Goal: Task Accomplishment & Management: Use online tool/utility

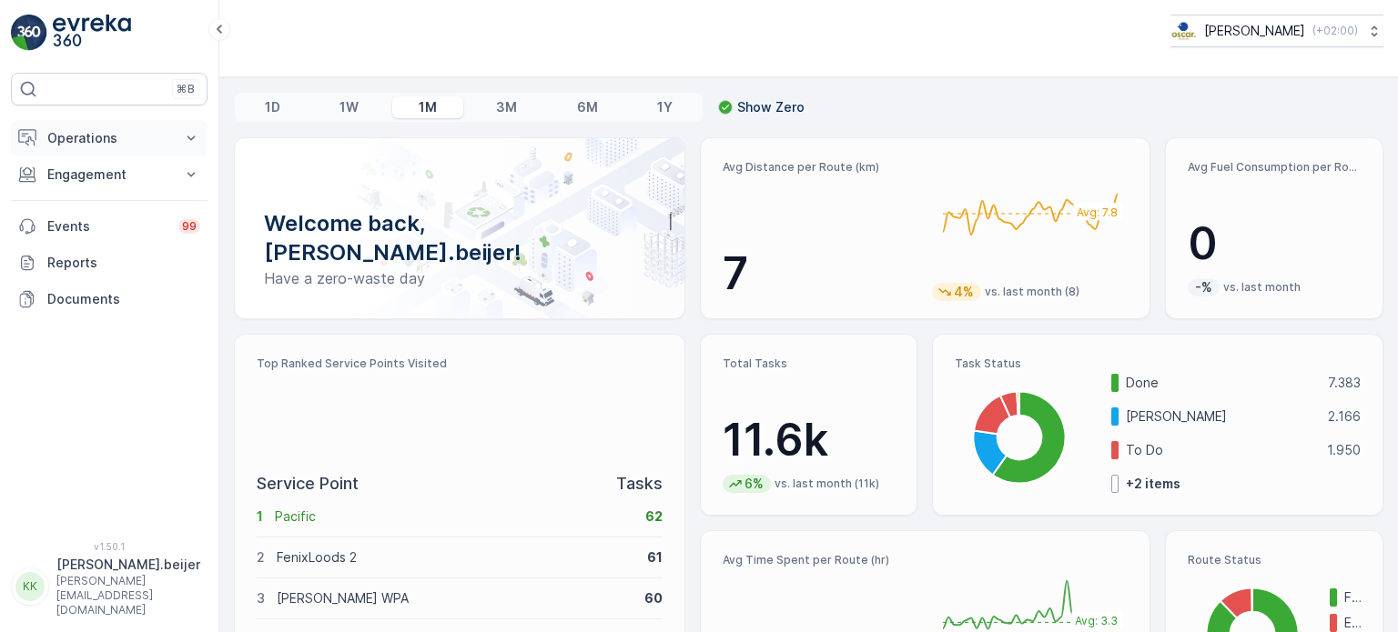
click at [114, 139] on p "Operations" at bounding box center [109, 138] width 124 height 18
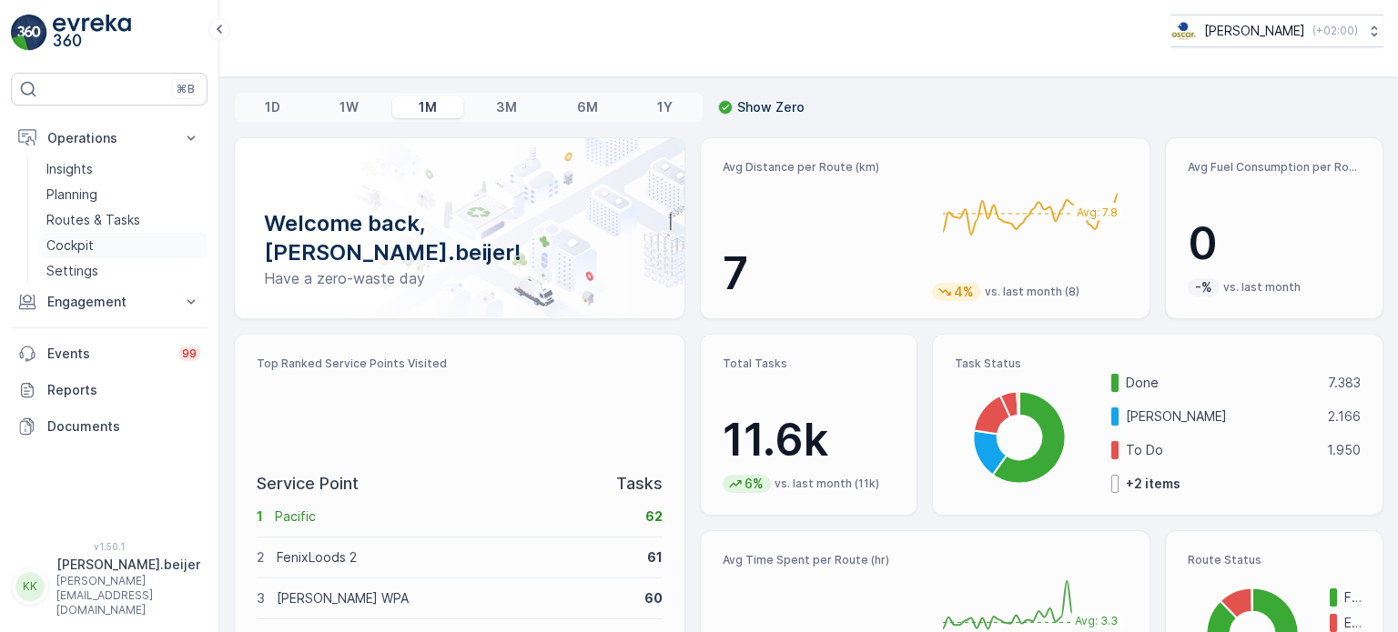
click at [84, 243] on p "Cockpit" at bounding box center [69, 246] width 47 height 18
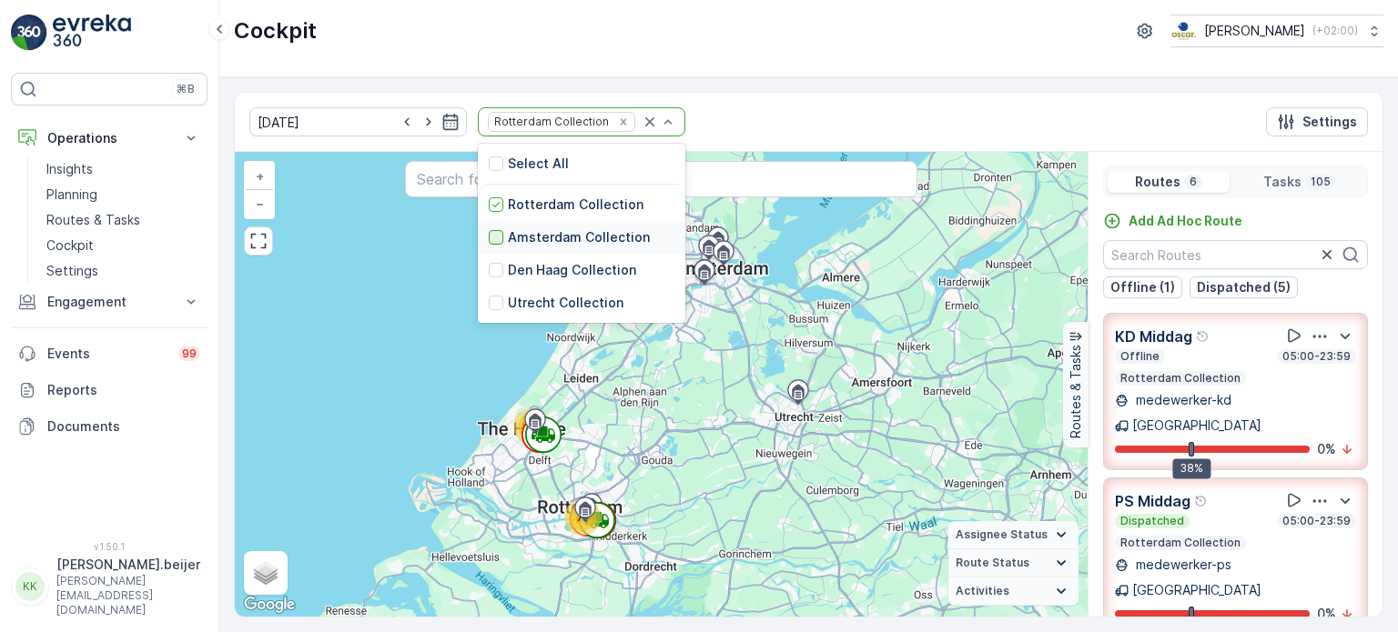
click at [489, 237] on div at bounding box center [496, 237] width 15 height 15
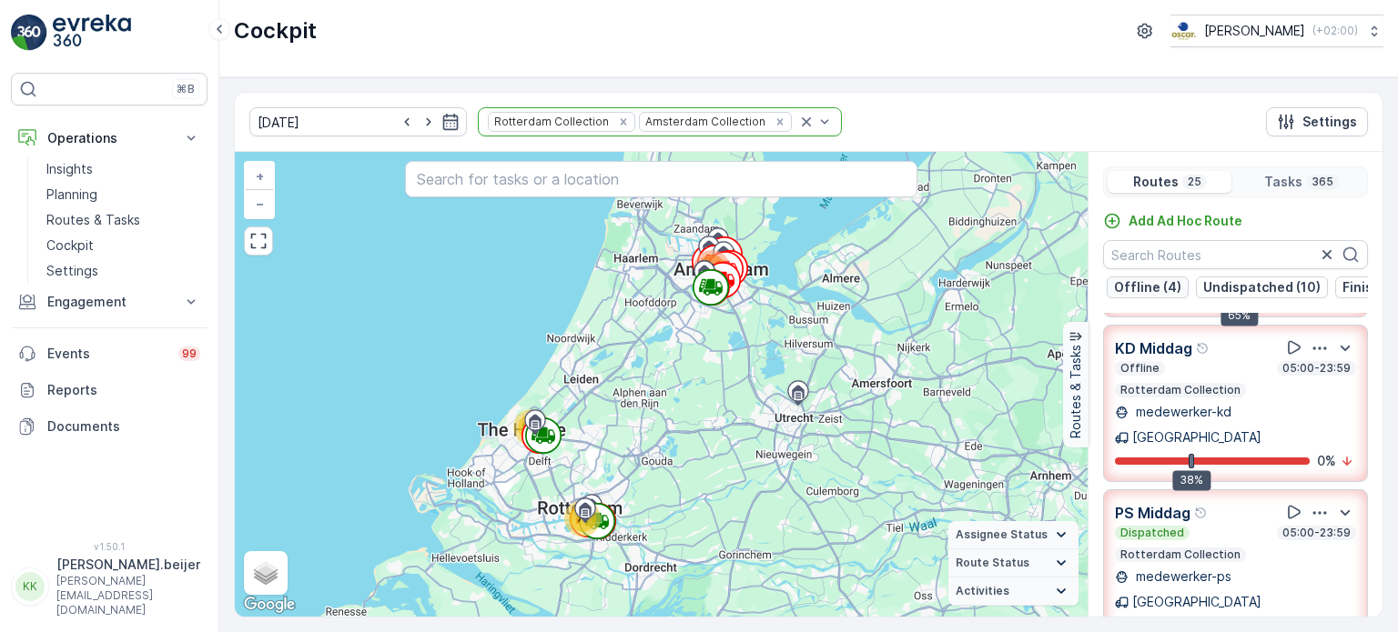
scroll to position [0, 126]
click at [1195, 290] on p "Undispatched (10)" at bounding box center [1248, 287] width 117 height 18
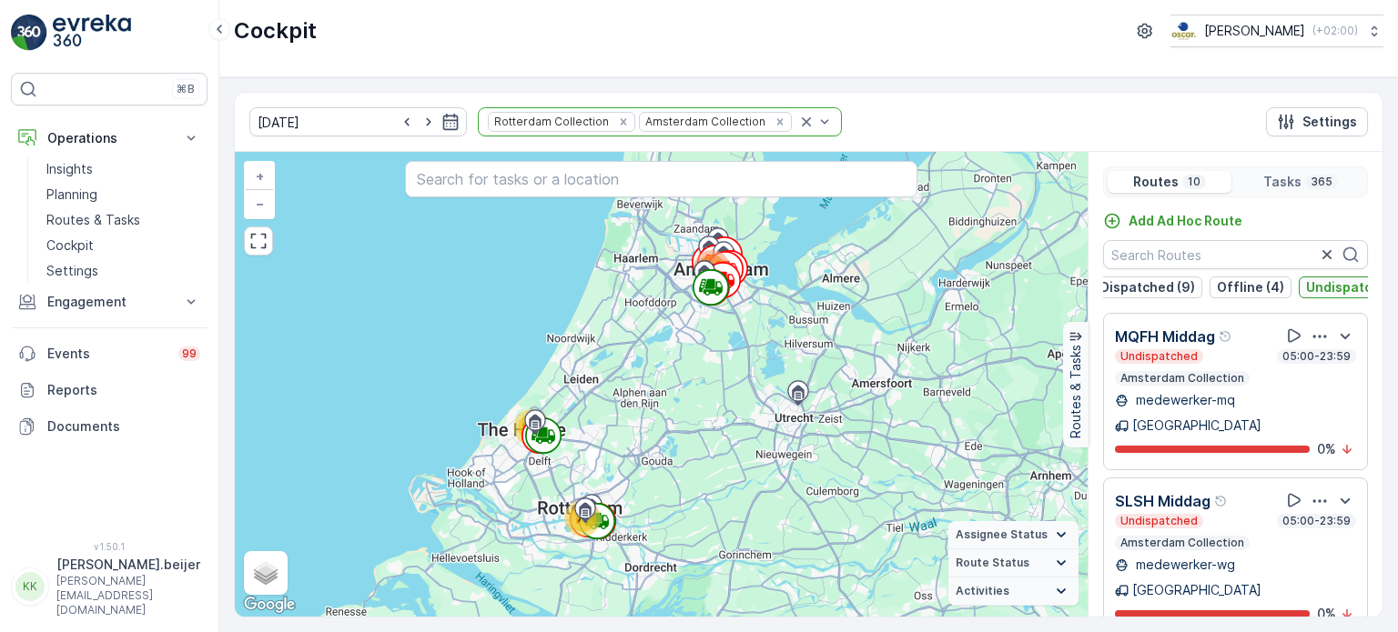
scroll to position [0, 0]
click at [1338, 296] on button "Undispatched (10)" at bounding box center [1374, 288] width 132 height 22
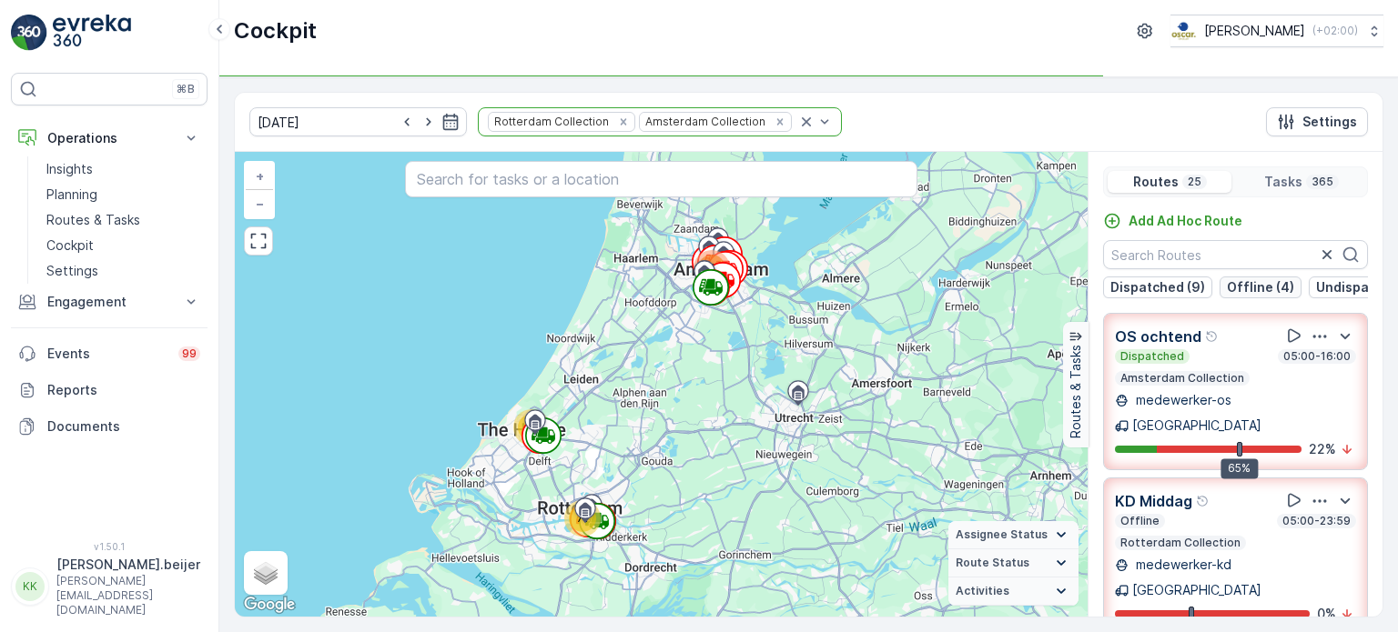
click at [1287, 288] on button "Offline (4)" at bounding box center [1260, 288] width 82 height 22
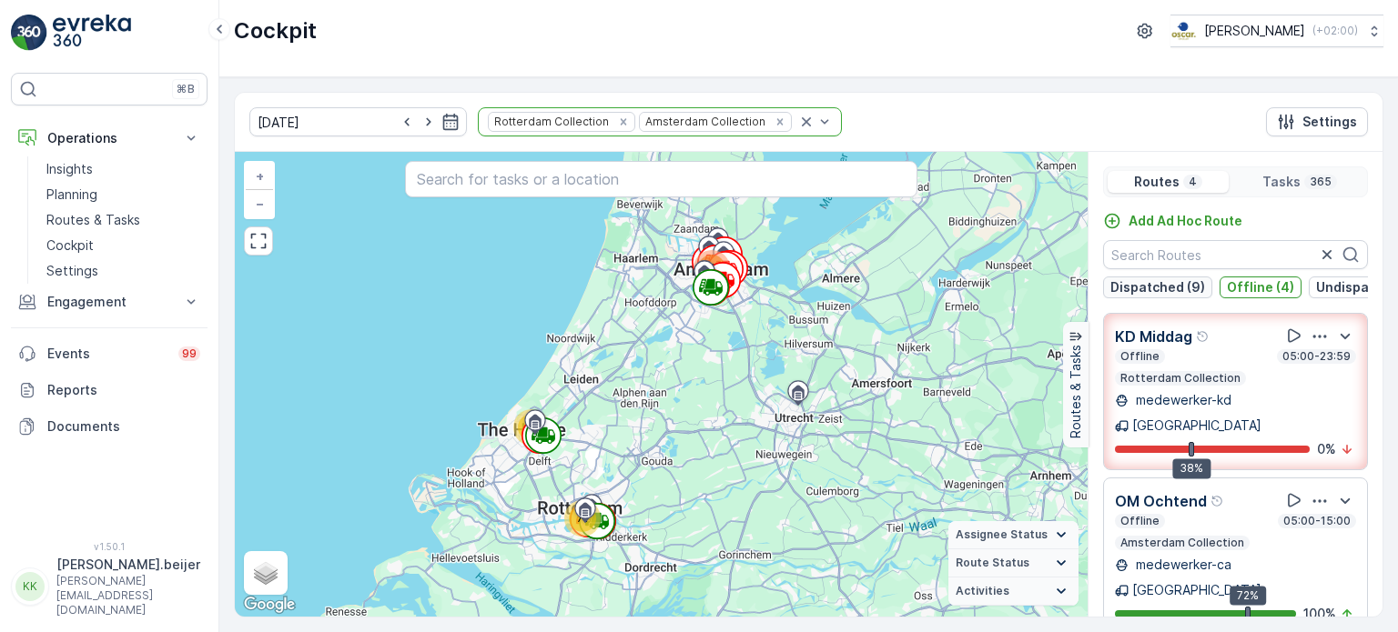
click at [1181, 283] on p "Dispatched (9)" at bounding box center [1157, 287] width 95 height 18
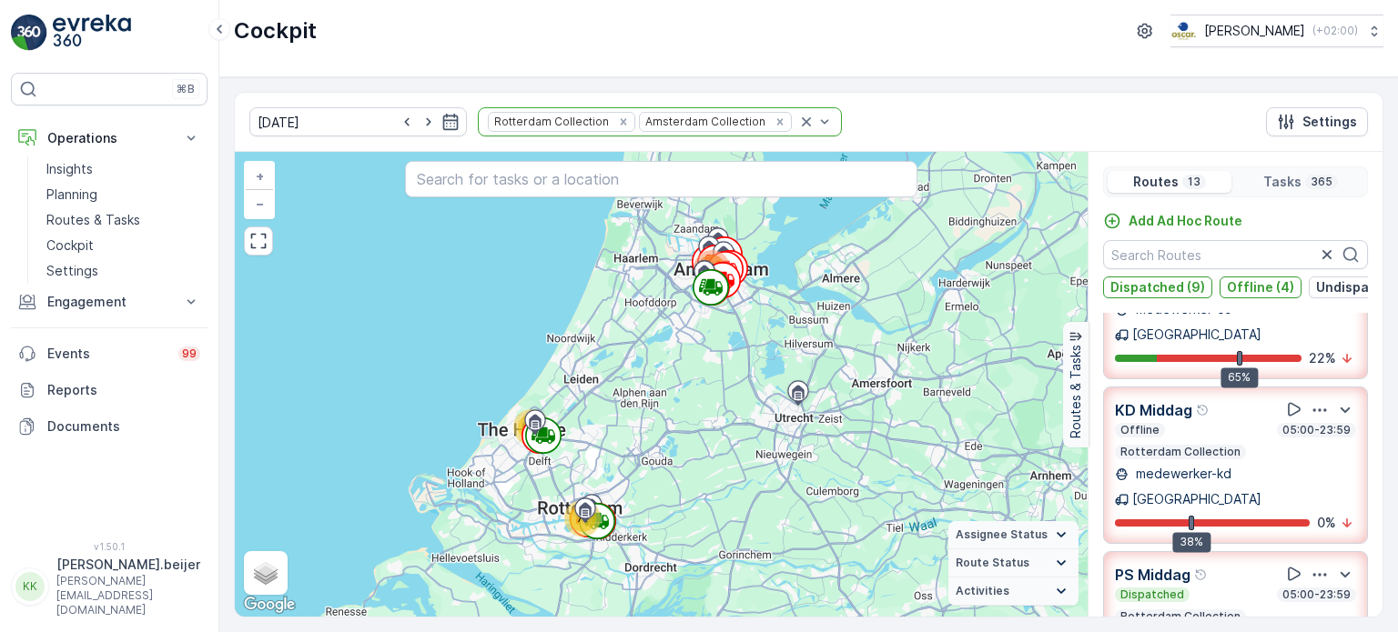
scroll to position [106, 0]
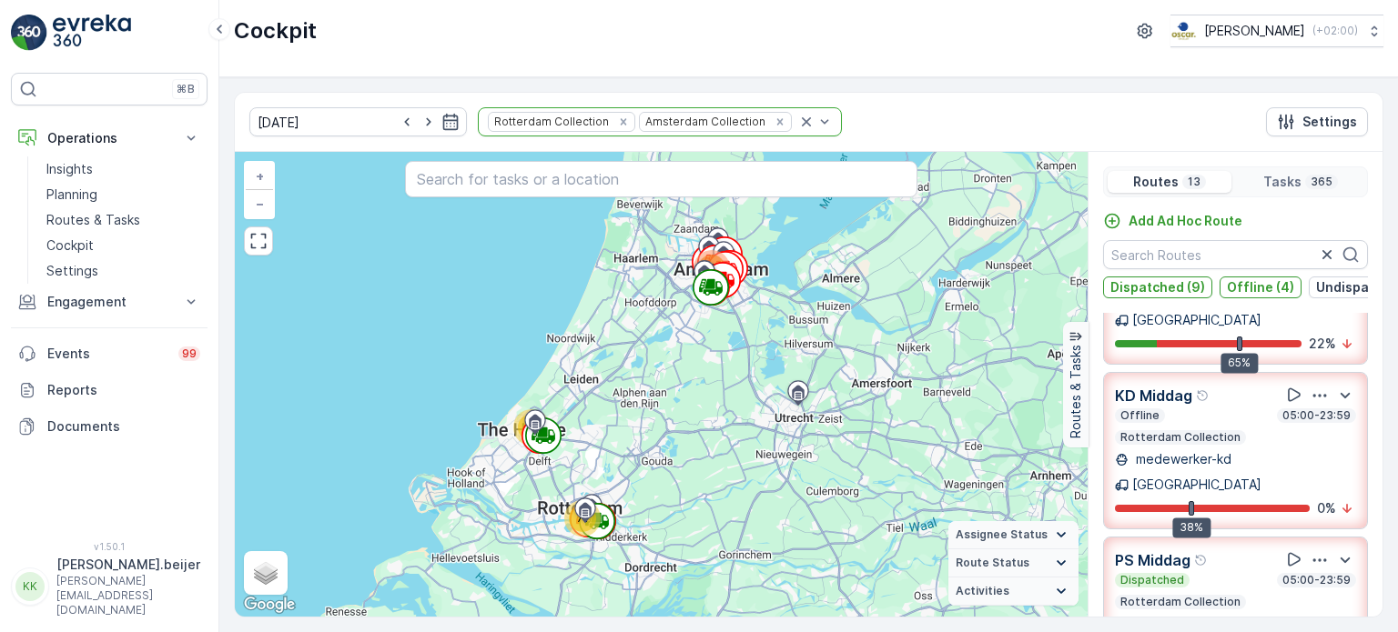
click at [1133, 387] on p "KD Middag" at bounding box center [1153, 396] width 77 height 22
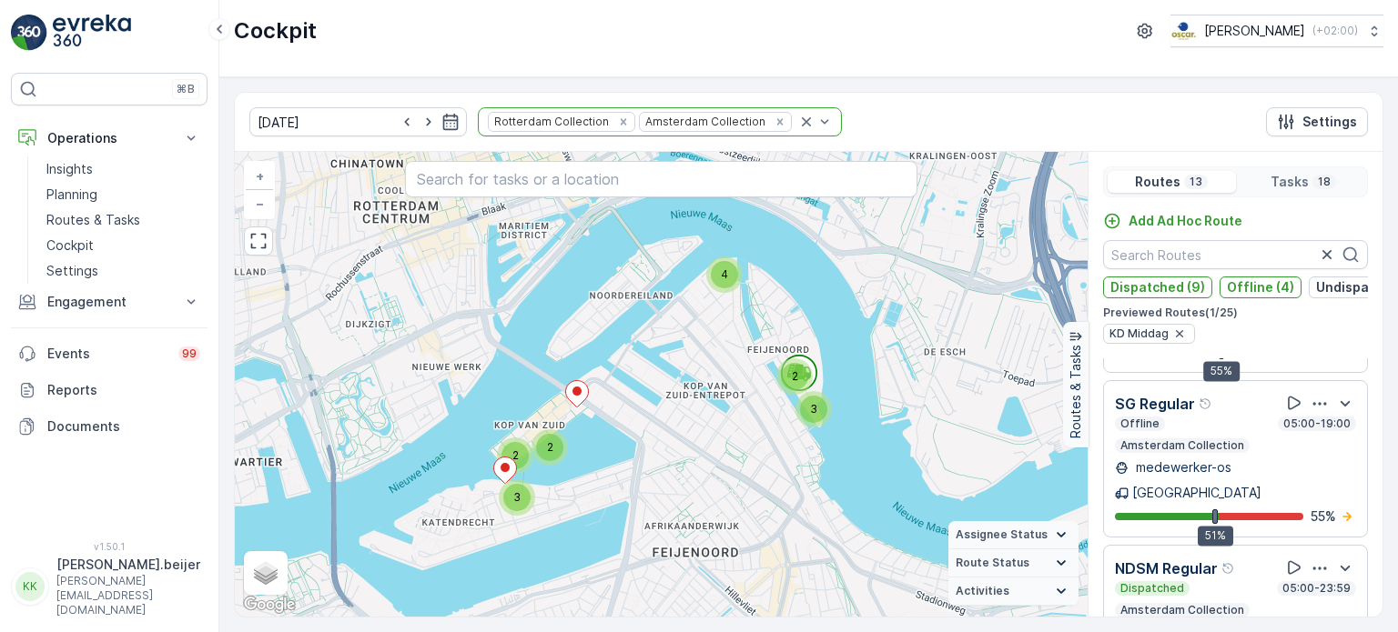
scroll to position [965, 0]
click at [1285, 561] on icon at bounding box center [1294, 570] width 18 height 18
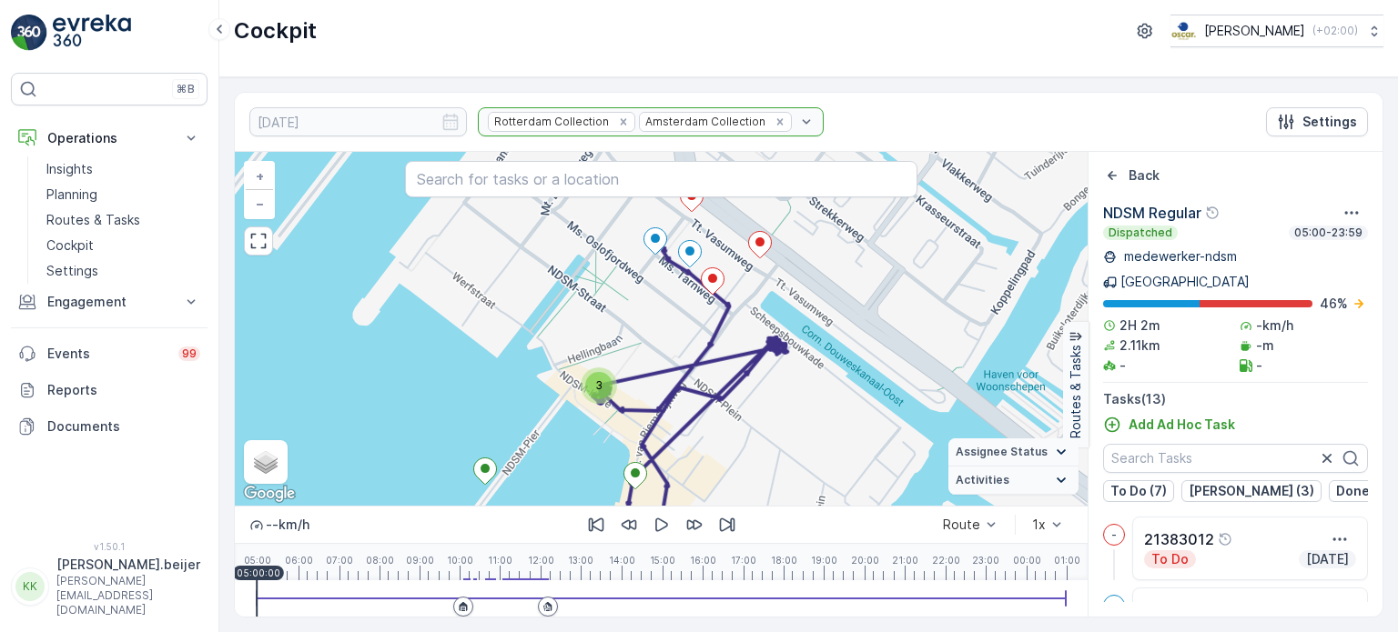
click at [460, 605] on icon at bounding box center [464, 606] width 8 height 9
click at [542, 602] on icon at bounding box center [547, 606] width 11 height 11
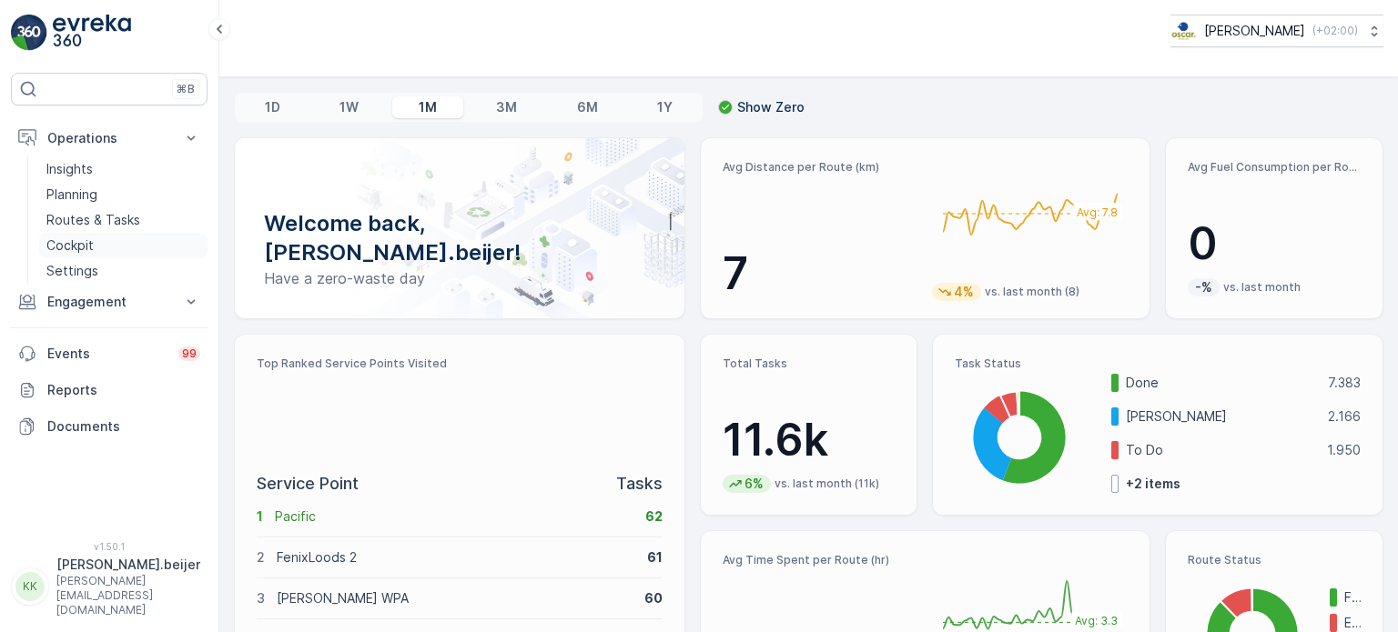
click at [71, 252] on p "Cockpit" at bounding box center [69, 246] width 47 height 18
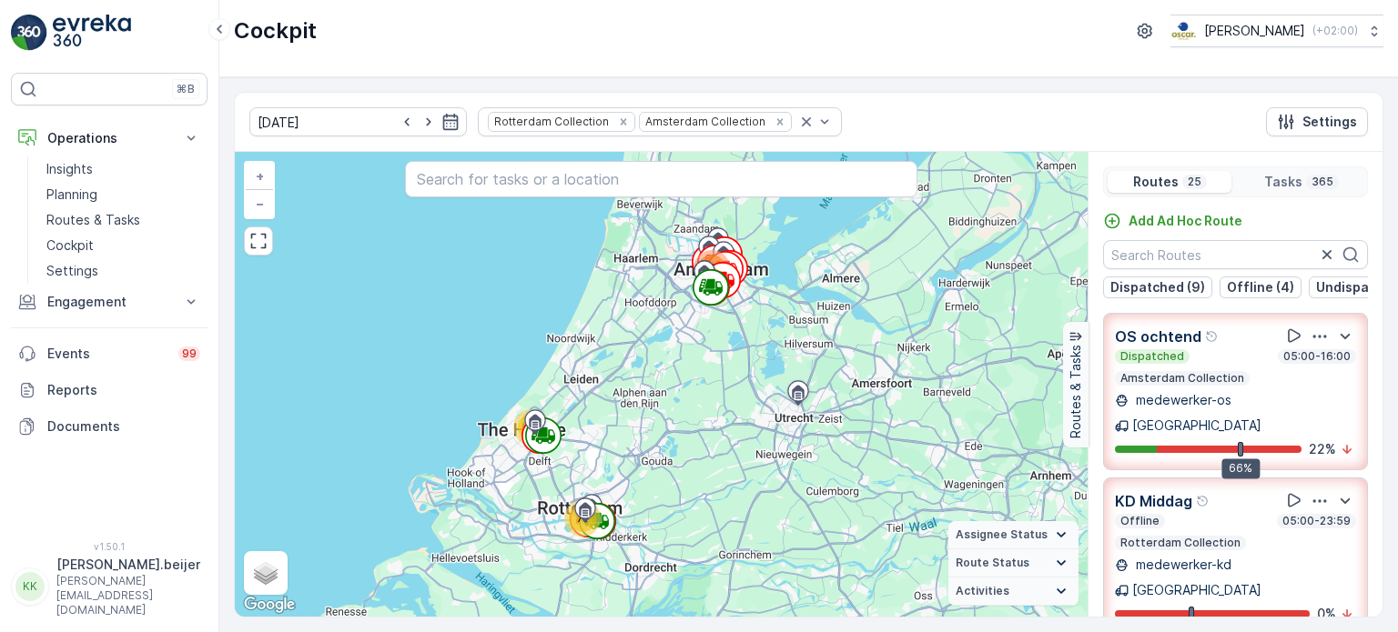
click at [1310, 346] on icon "button" at bounding box center [1319, 337] width 18 height 18
click at [1308, 378] on span "See More Details" at bounding box center [1318, 387] width 106 height 18
click at [411, 120] on div at bounding box center [429, 122] width 62 height 18
click at [441, 121] on icon "button" at bounding box center [450, 122] width 18 height 18
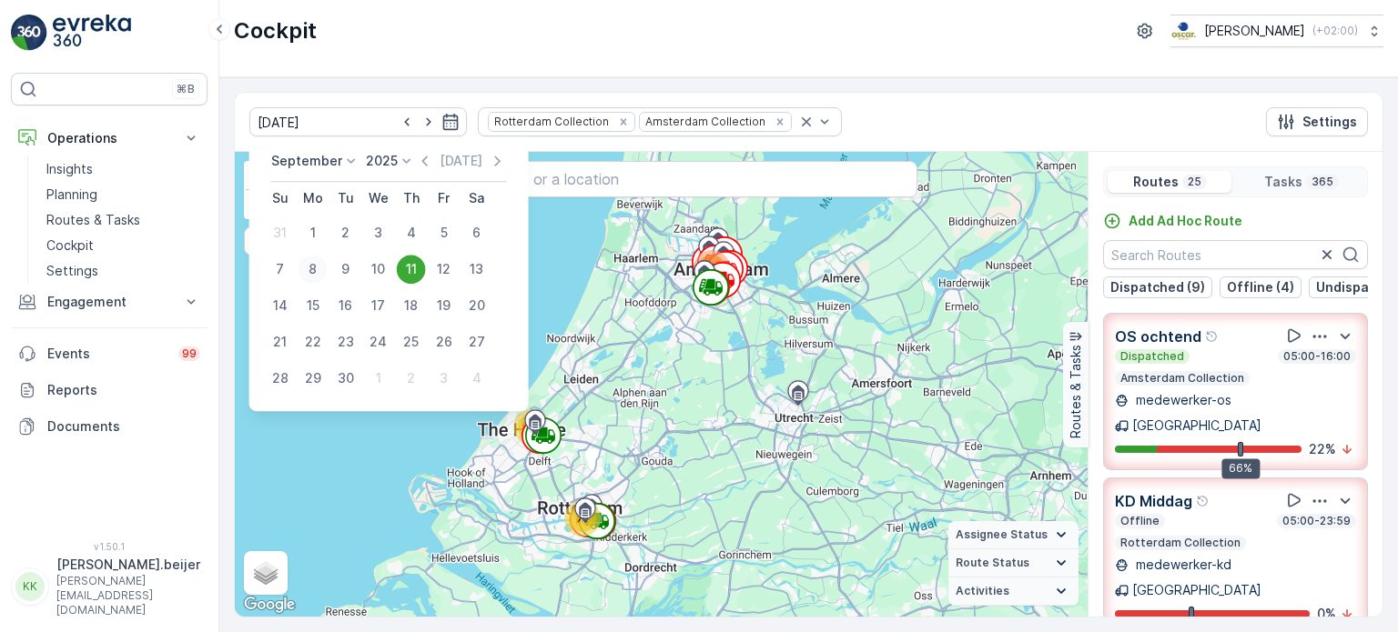
click at [307, 265] on div "8" at bounding box center [312, 269] width 29 height 29
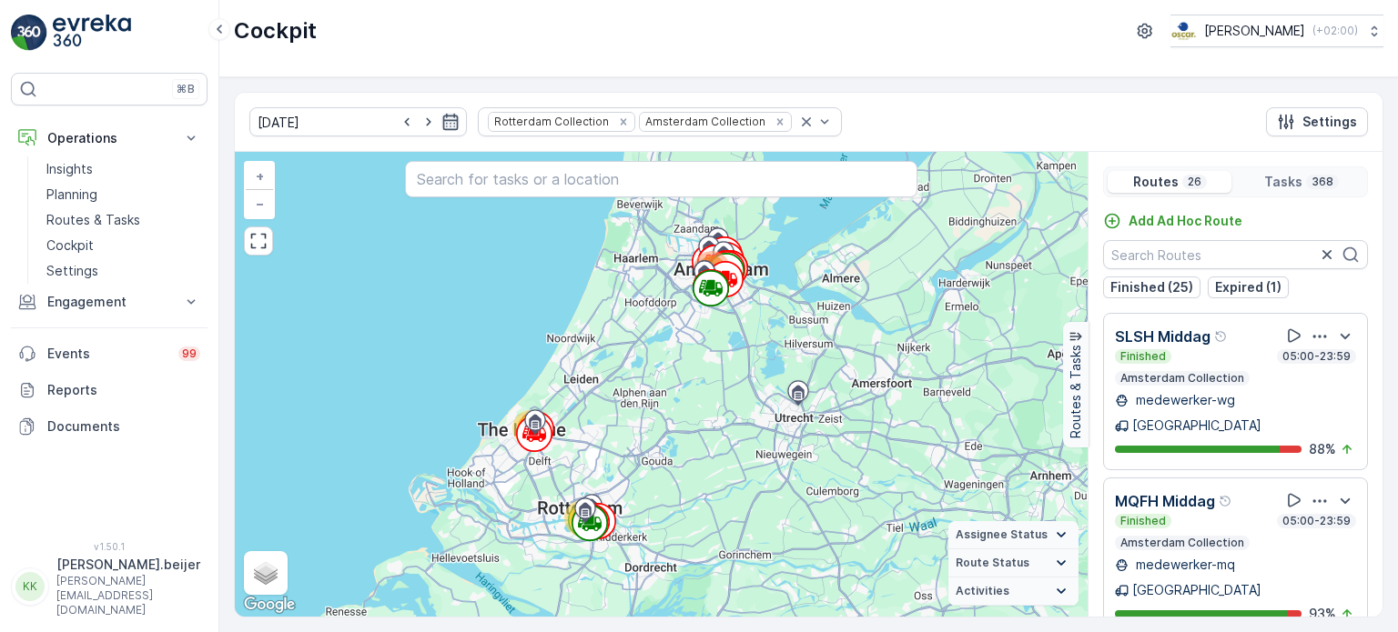
click at [441, 120] on icon "button" at bounding box center [450, 122] width 18 height 18
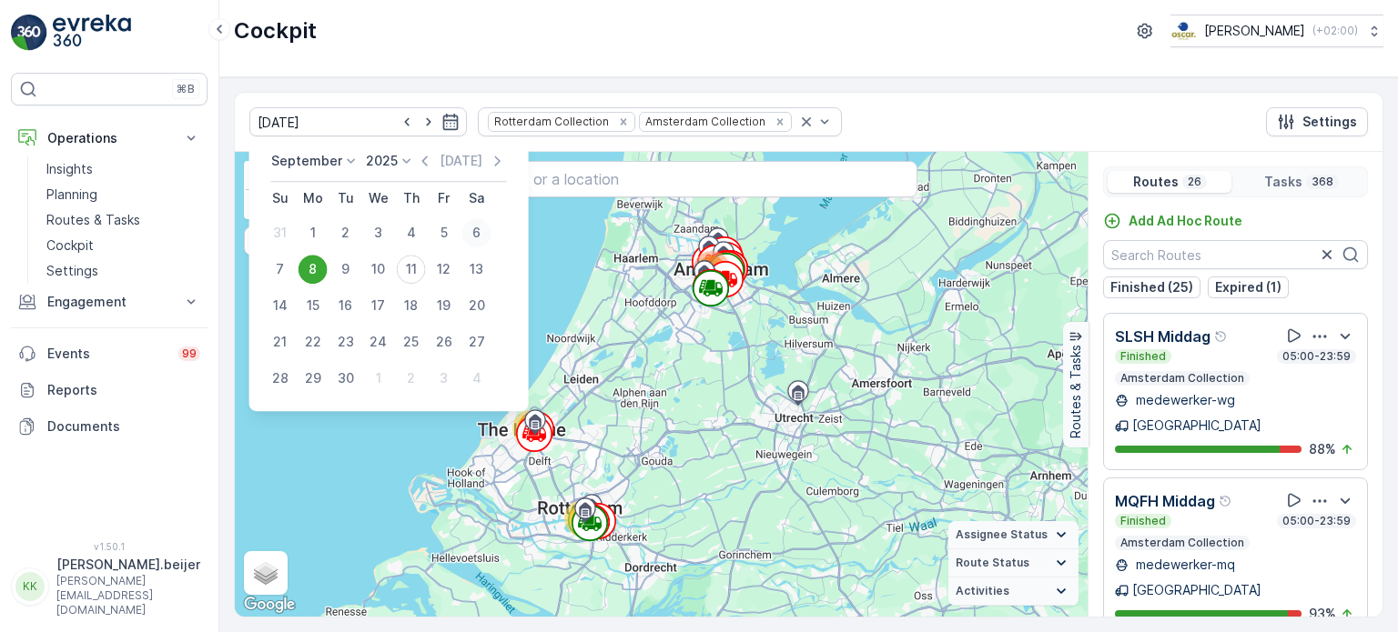
click at [482, 232] on div "6" at bounding box center [476, 232] width 29 height 29
type input "06.09.2025"
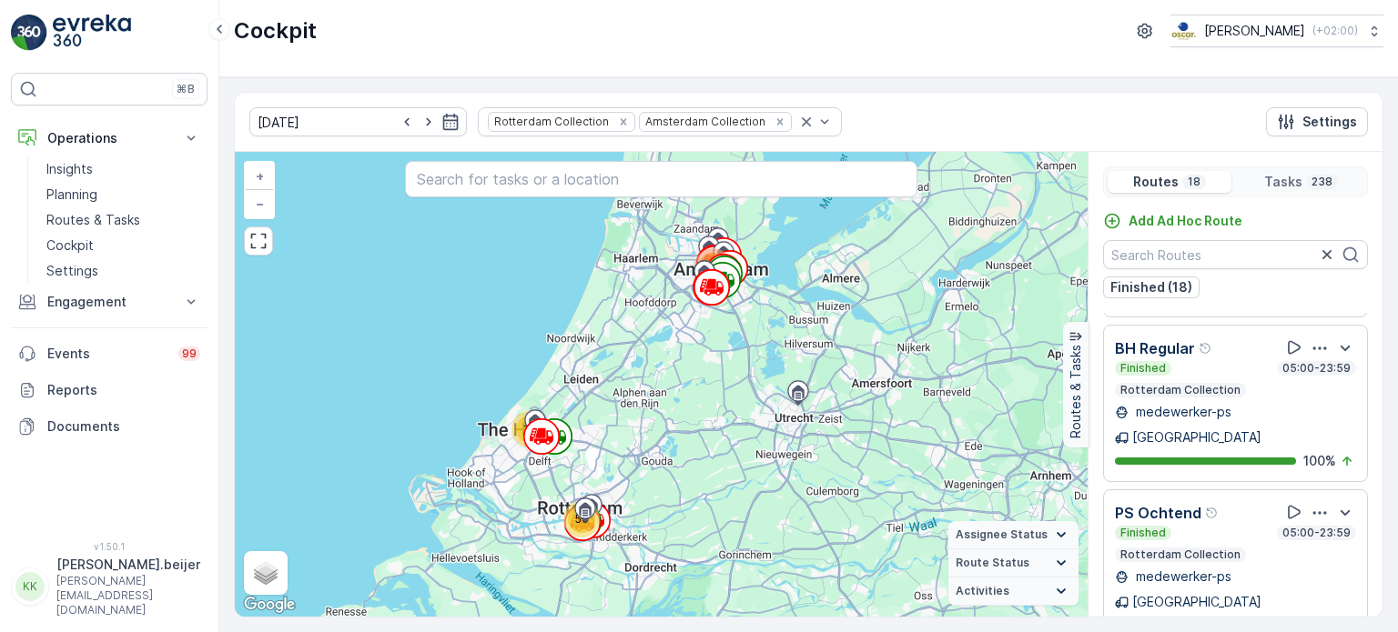
scroll to position [1125, 0]
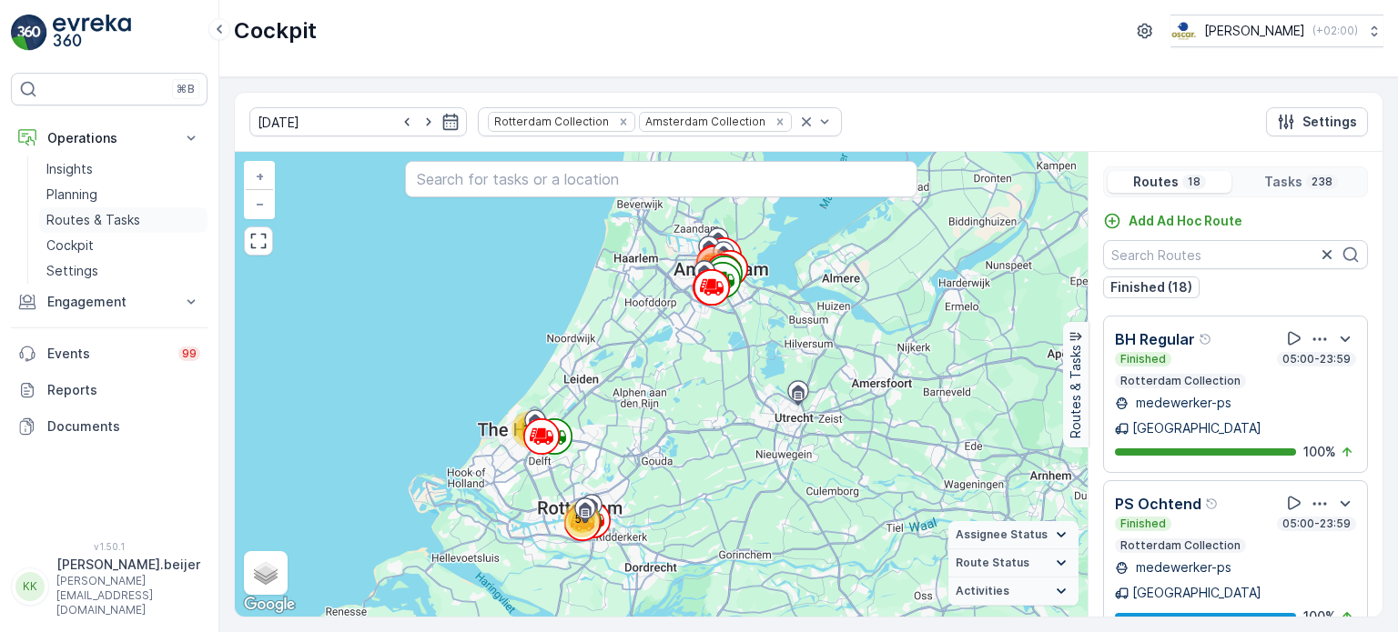
click at [95, 219] on p "Routes & Tasks" at bounding box center [93, 220] width 94 height 18
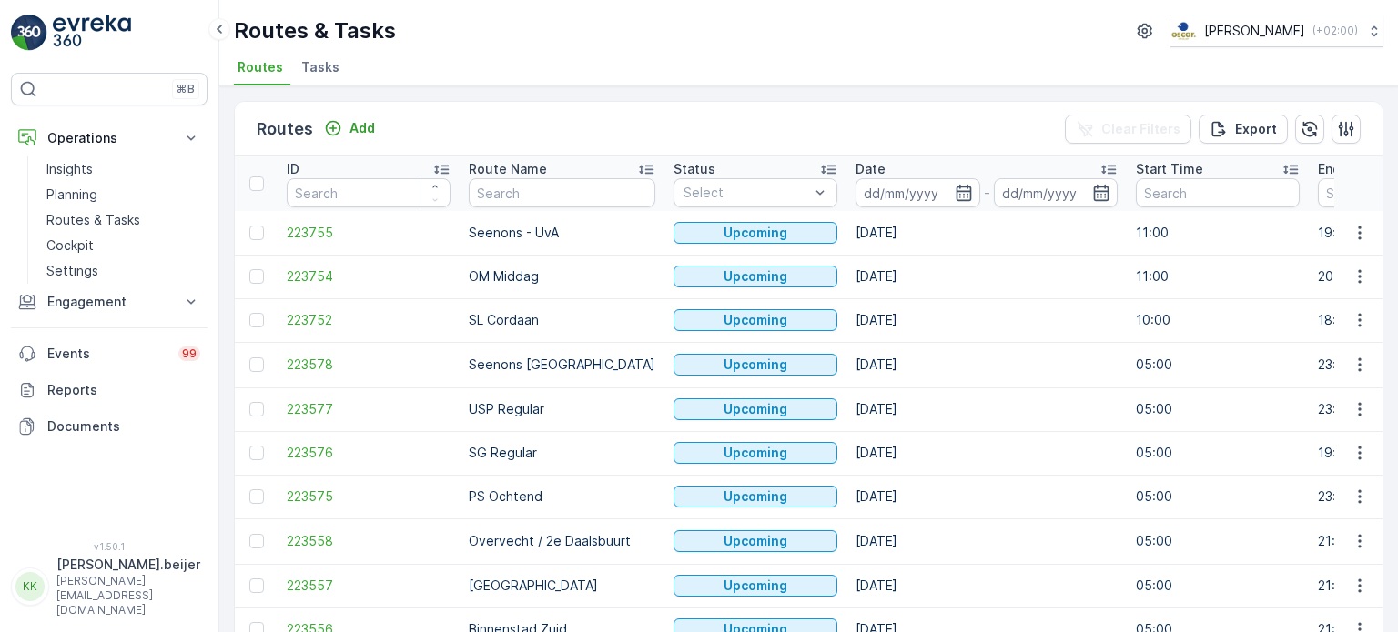
click at [318, 71] on span "Tasks" at bounding box center [320, 67] width 38 height 18
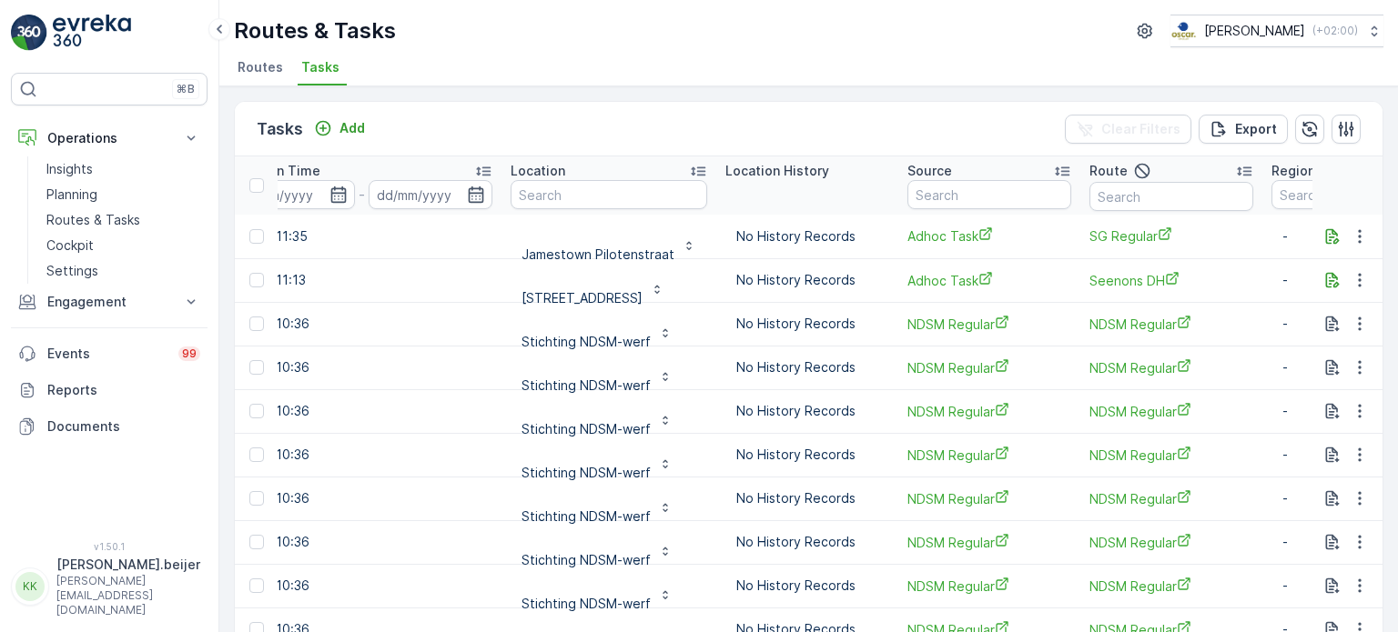
scroll to position [0, 1563]
click at [602, 192] on input "text" at bounding box center [605, 194] width 197 height 29
type input "hilt"
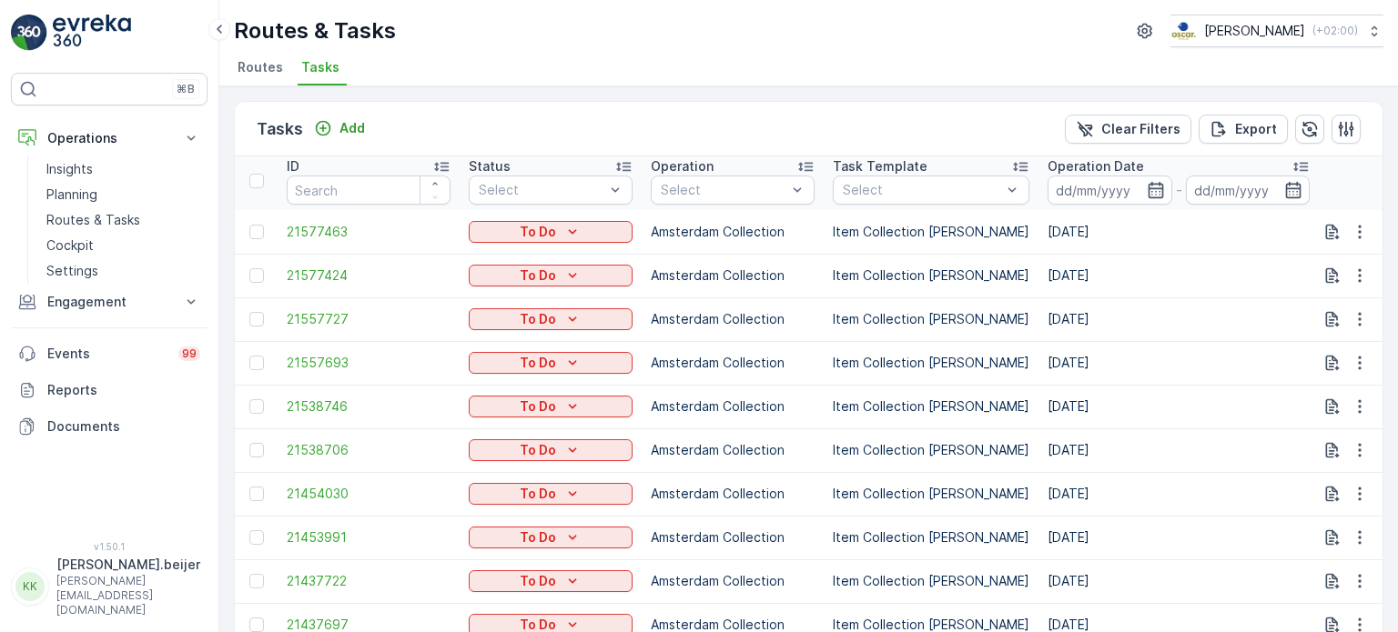
scroll to position [94, 0]
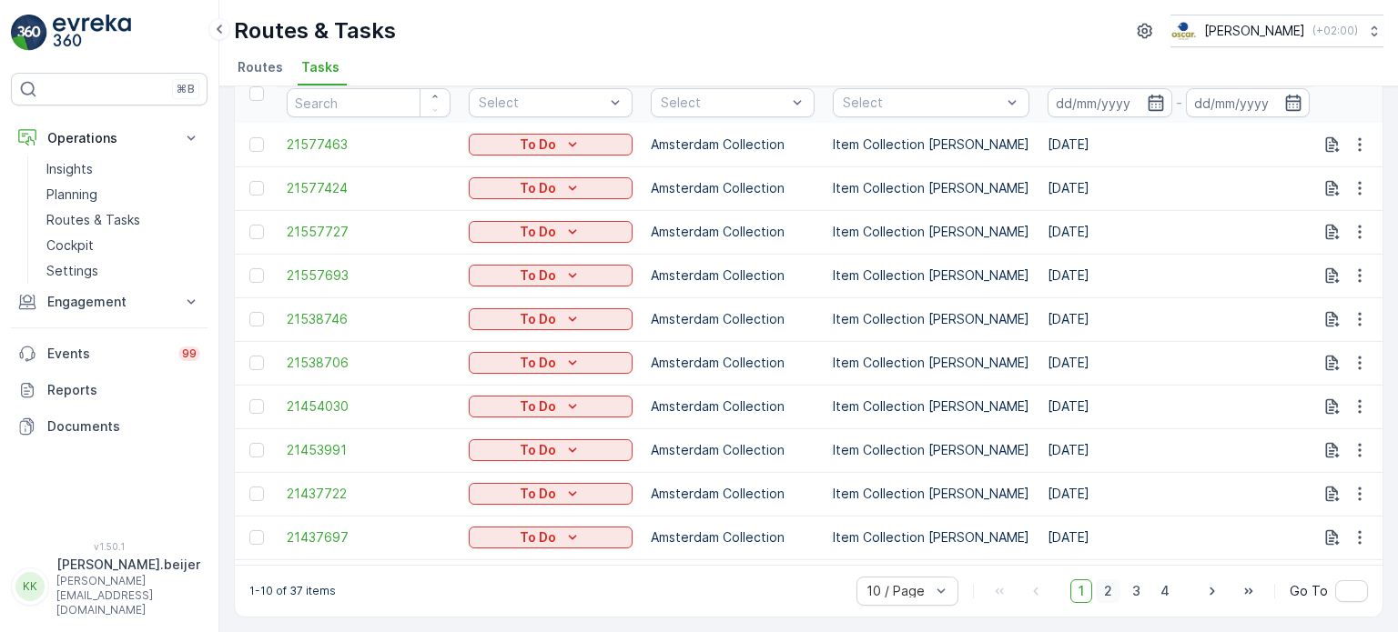
click at [1110, 596] on span "2" at bounding box center [1108, 592] width 25 height 24
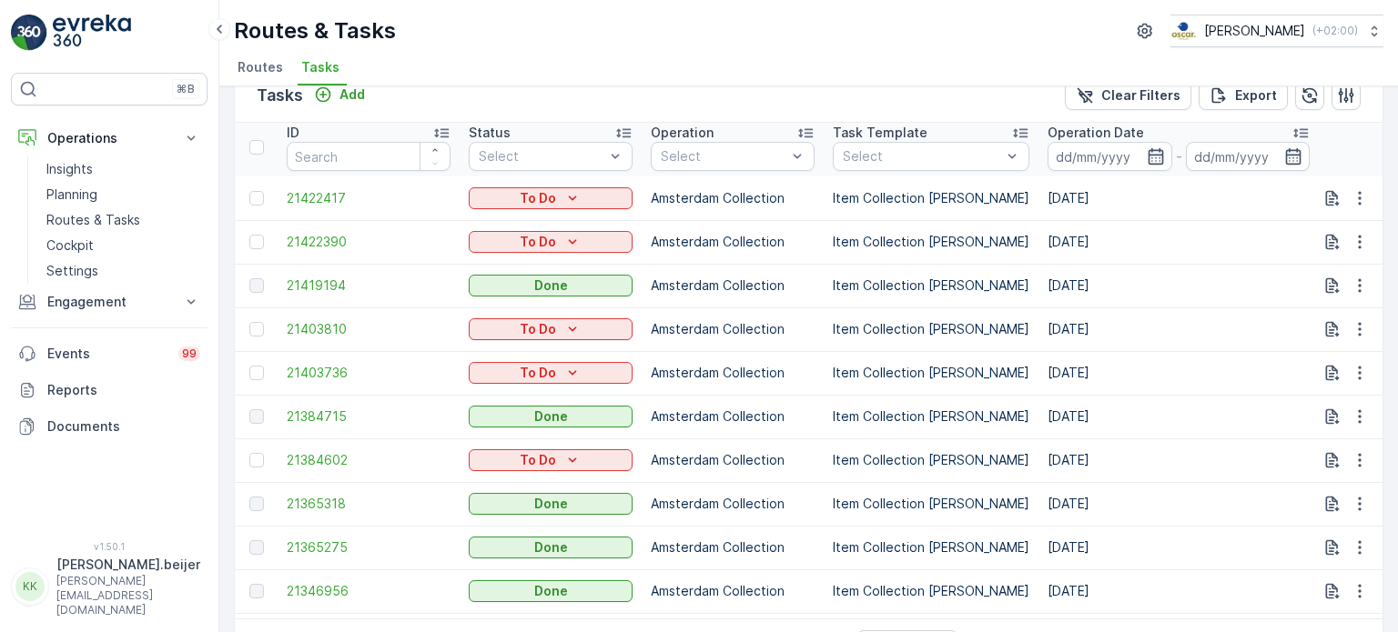
scroll to position [94, 0]
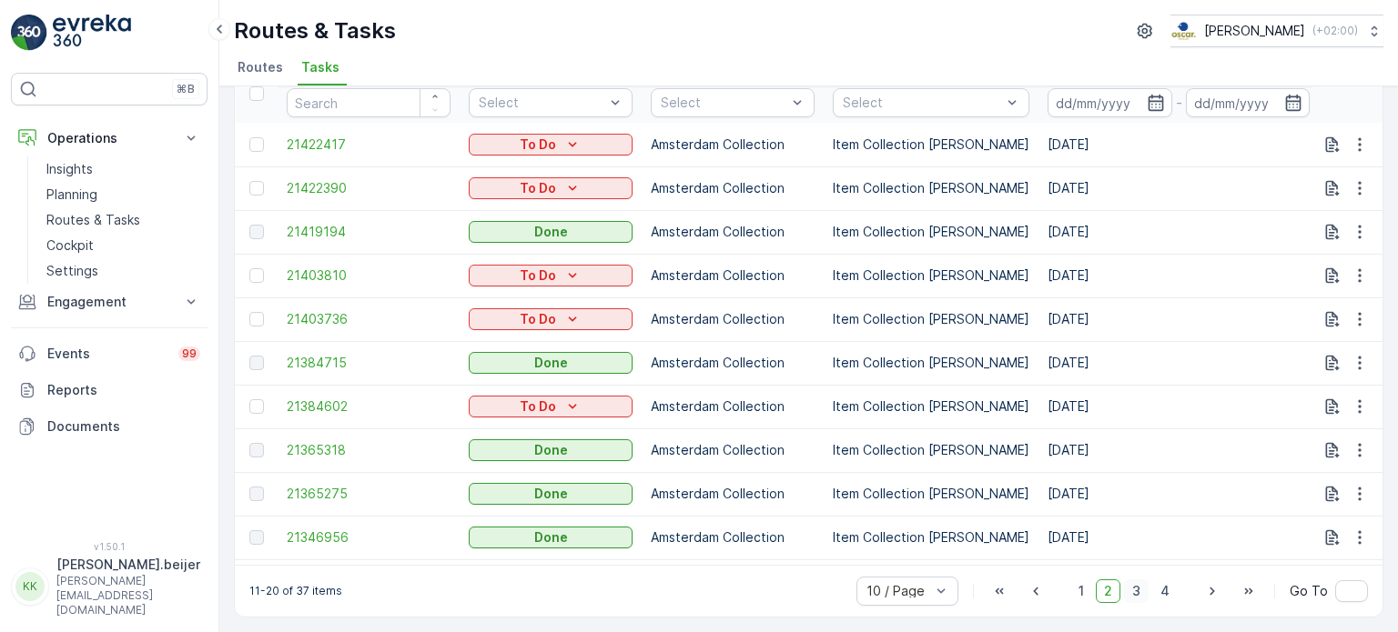
click at [1126, 591] on span "3" at bounding box center [1136, 592] width 25 height 24
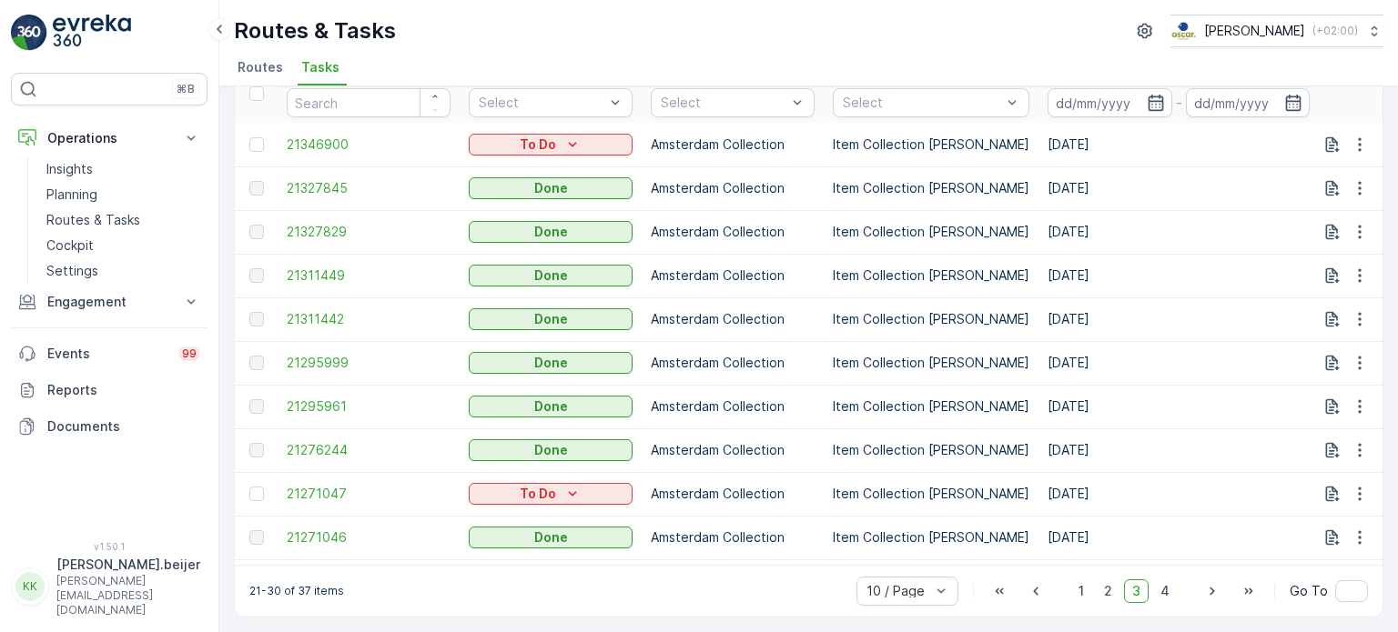
scroll to position [5, 258]
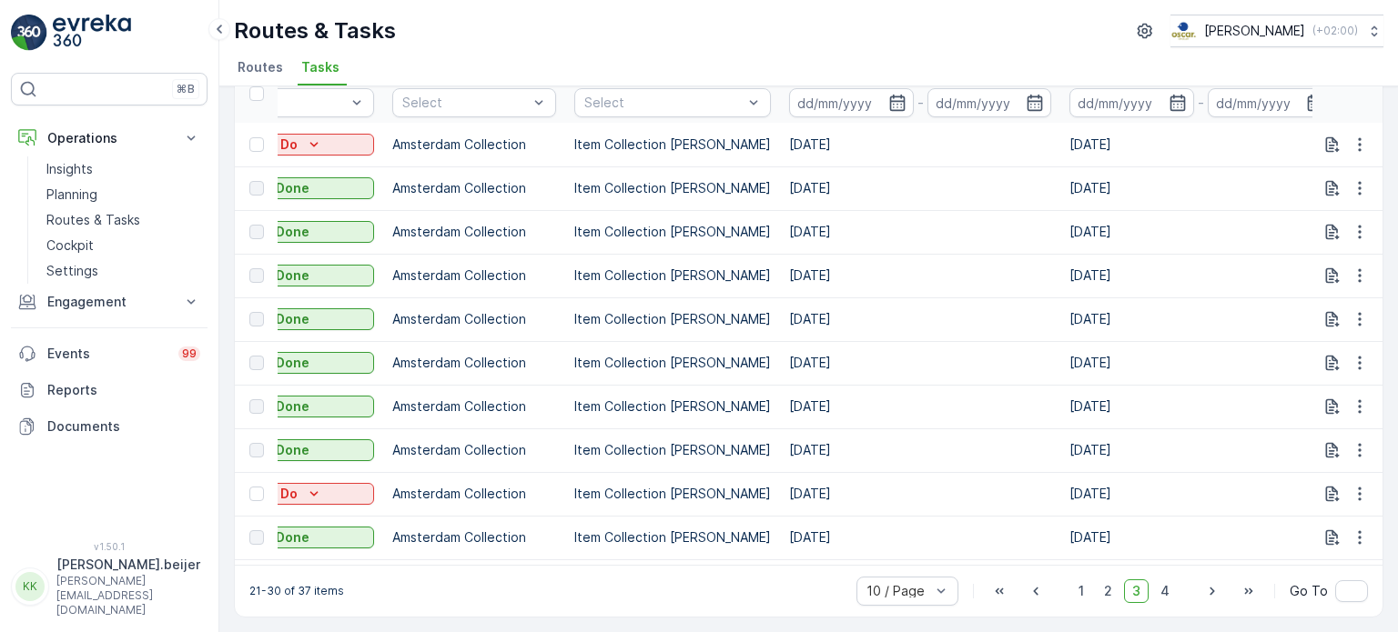
click at [258, 66] on span "Routes" at bounding box center [259, 67] width 45 height 18
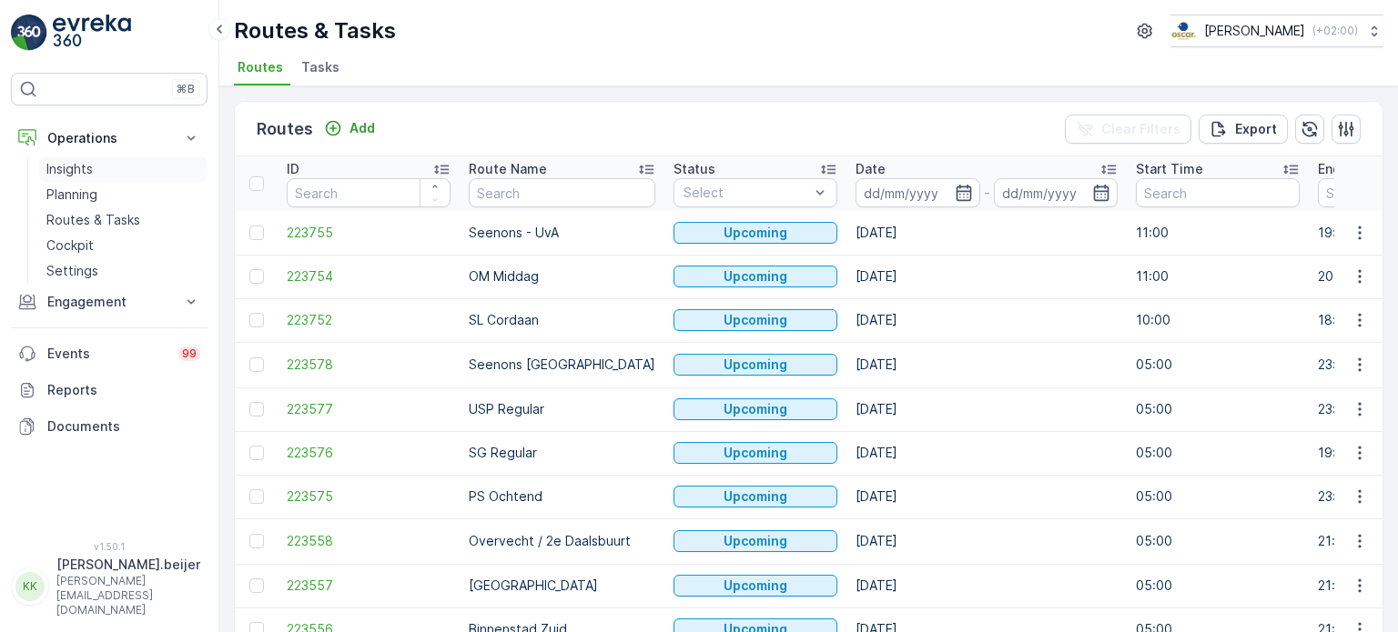
click at [78, 167] on p "Insights" at bounding box center [69, 169] width 46 height 18
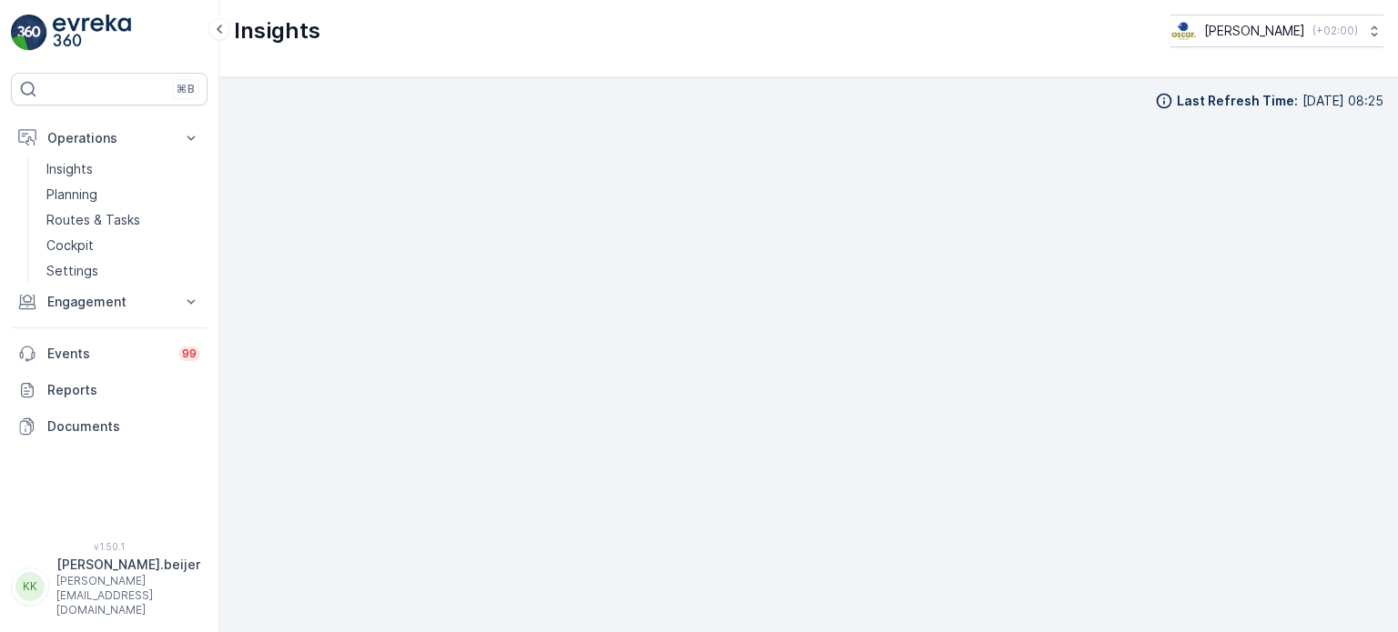
click at [60, 17] on img at bounding box center [92, 33] width 78 height 36
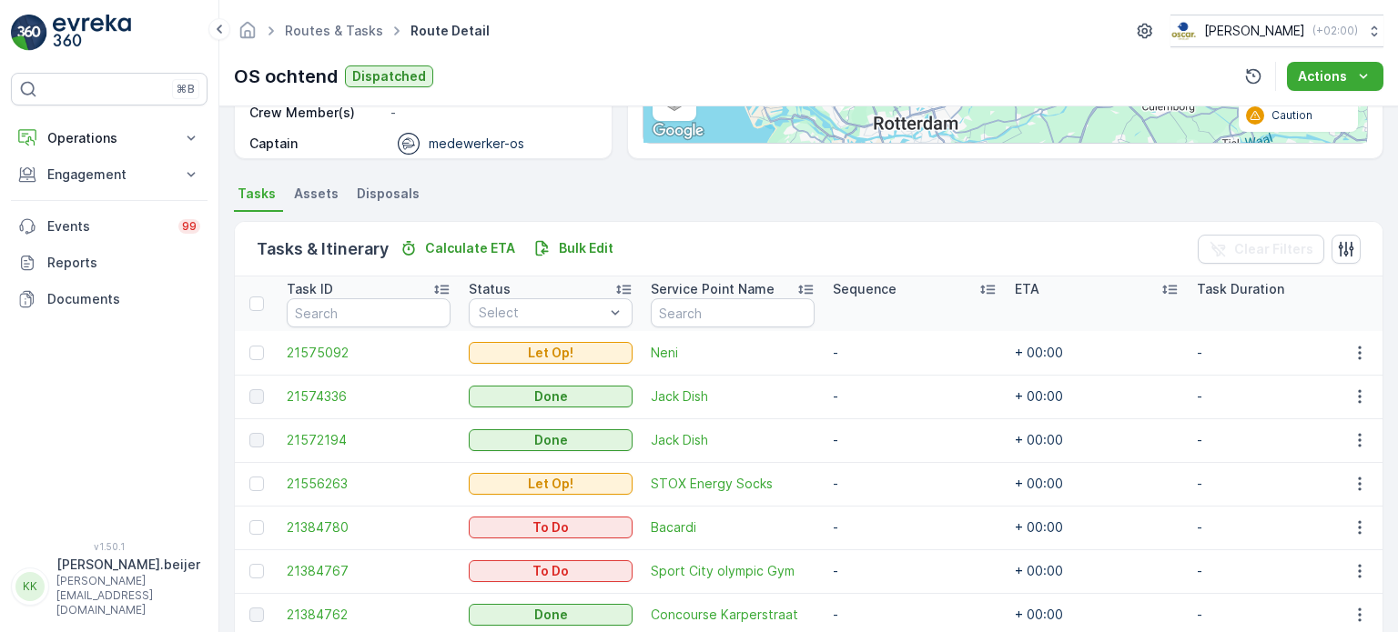
scroll to position [319, 0]
